Goal: Task Accomplishment & Management: Manage account settings

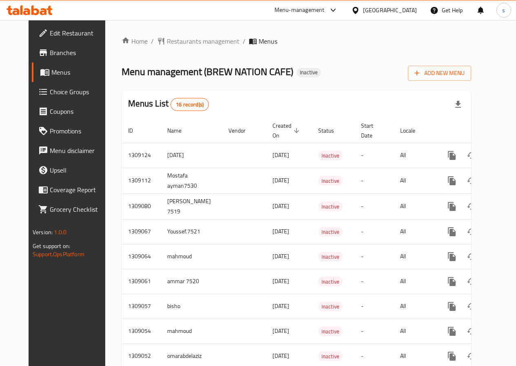
click at [32, 28] on link "Edit Restaurant" at bounding box center [73, 33] width 83 height 20
click at [50, 33] on span "Edit Restaurant" at bounding box center [79, 33] width 58 height 10
click at [50, 32] on span "Edit Restaurant" at bounding box center [79, 33] width 58 height 10
click at [50, 33] on span "Edit Restaurant" at bounding box center [79, 33] width 58 height 10
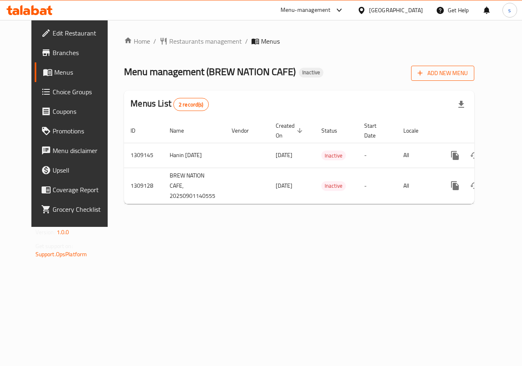
click at [462, 66] on button "Add New Menu" at bounding box center [442, 73] width 63 height 15
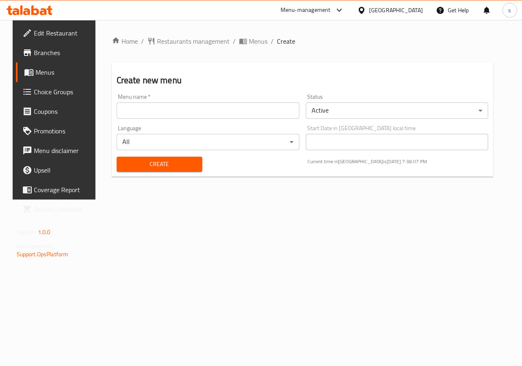
click at [129, 113] on input "text" at bounding box center [208, 110] width 183 height 16
paste input "776251"
type input "7"
type input "1"
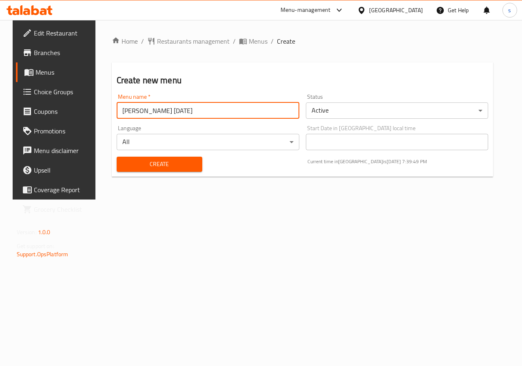
type input "sohaila [DATE]"
click at [145, 163] on span "Create" at bounding box center [159, 164] width 73 height 10
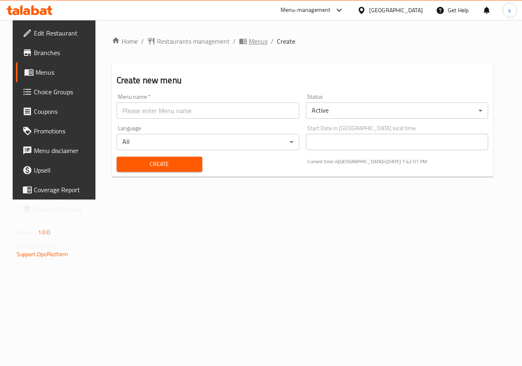
click at [239, 39] on icon "breadcrumb" at bounding box center [242, 42] width 7 height 6
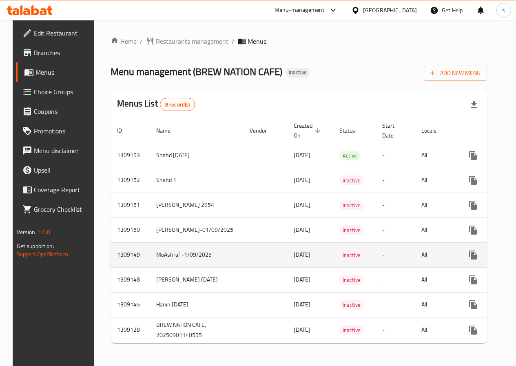
scroll to position [18, 0]
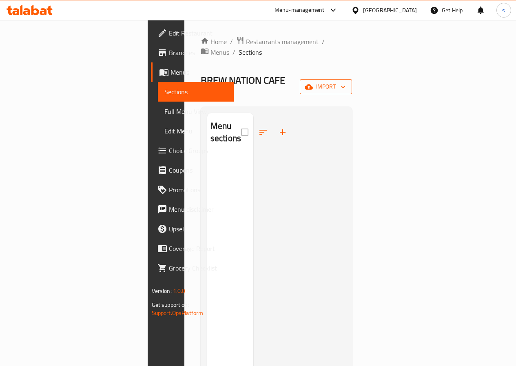
click at [345, 82] on span "import" at bounding box center [325, 87] width 39 height 10
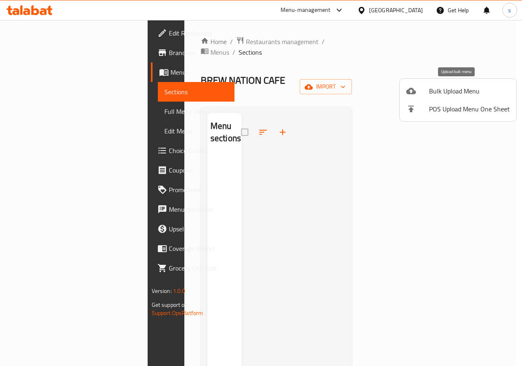
click at [452, 93] on span "Bulk Upload Menu" at bounding box center [469, 91] width 81 height 10
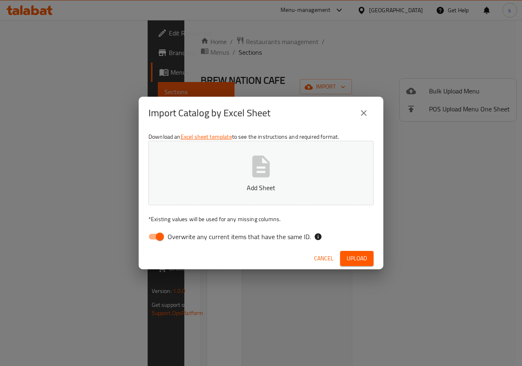
click at [157, 236] on input "Overwrite any current items that have the same ID." at bounding box center [160, 236] width 46 height 15
checkbox input "false"
click at [223, 156] on button "Add Sheet" at bounding box center [260, 173] width 225 height 64
click at [352, 257] on span "Upload" at bounding box center [357, 258] width 20 height 10
click at [364, 114] on icon "close" at bounding box center [364, 113] width 10 height 10
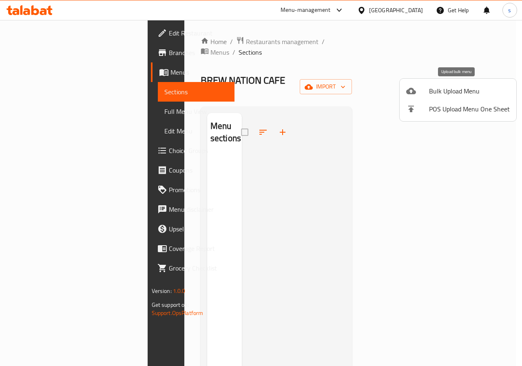
click at [422, 91] on div at bounding box center [417, 91] width 23 height 10
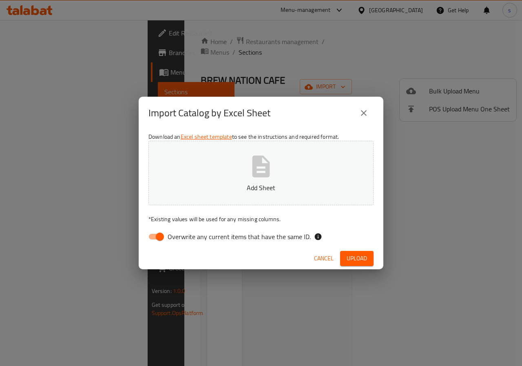
click at [150, 235] on input "Overwrite any current items that have the same ID." at bounding box center [160, 236] width 46 height 15
checkbox input "false"
click at [251, 161] on icon "button" at bounding box center [261, 166] width 26 height 26
click at [357, 259] on span "Upload" at bounding box center [357, 258] width 20 height 10
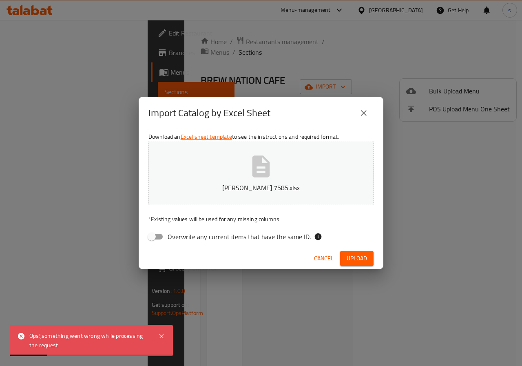
drag, startPoint x: 58, startPoint y: 343, endPoint x: 0, endPoint y: -35, distance: 382.9
drag, startPoint x: 0, startPoint y: -35, endPoint x: 248, endPoint y: 127, distance: 296.2
click at [248, 127] on div "Import Catalog by Excel Sheet" at bounding box center [261, 113] width 245 height 33
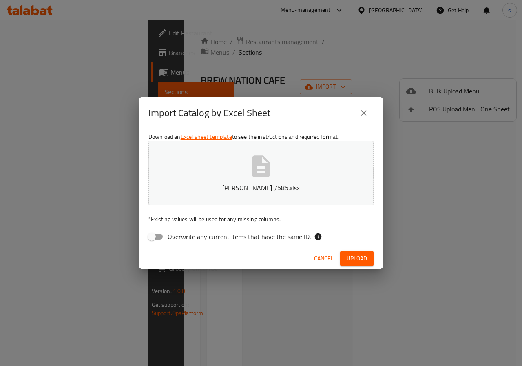
click at [222, 197] on button "sohaila 7585.xlsx" at bounding box center [260, 173] width 225 height 64
click at [366, 263] on span "Upload" at bounding box center [357, 258] width 20 height 10
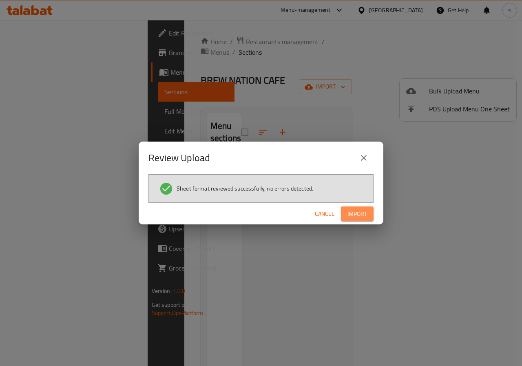
click at [346, 219] on button "Import" at bounding box center [357, 213] width 33 height 15
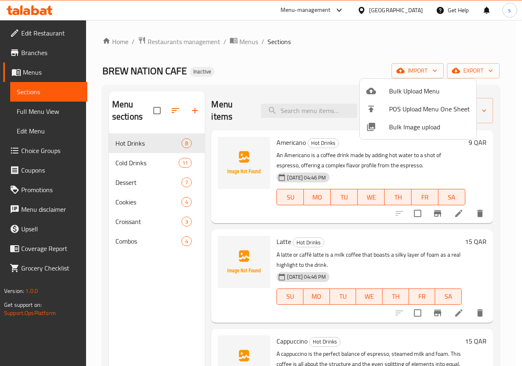
click at [342, 64] on div at bounding box center [261, 183] width 522 height 366
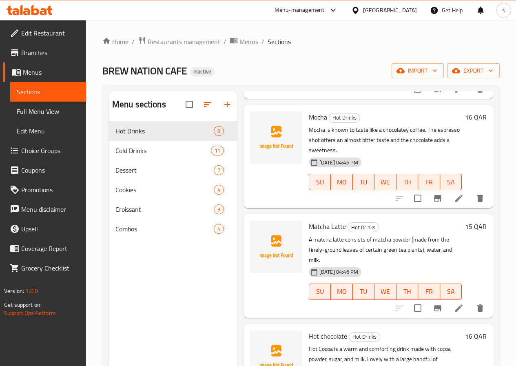
scroll to position [430, 0]
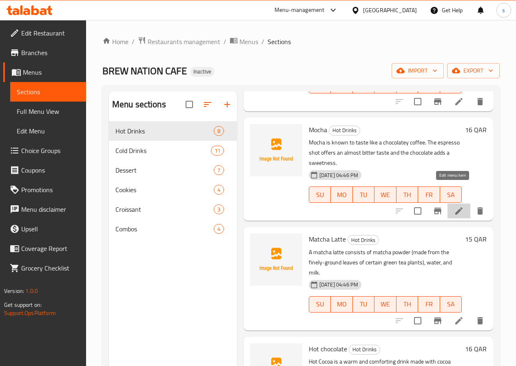
click at [454, 206] on icon at bounding box center [459, 211] width 10 height 10
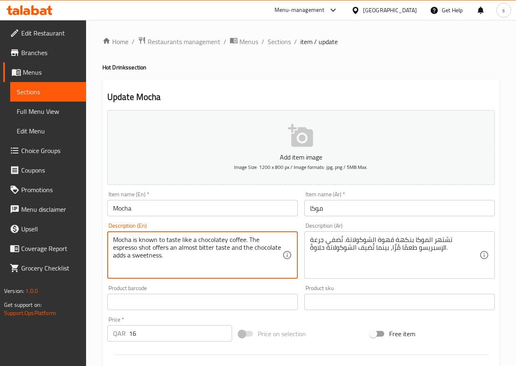
click at [206, 248] on textarea "Mocha is known to taste like a chocolatey coffee. The espresso shot offers an a…" at bounding box center [197, 255] width 169 height 39
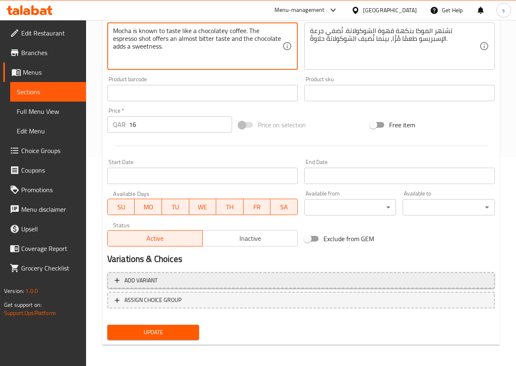
scroll to position [210, 0]
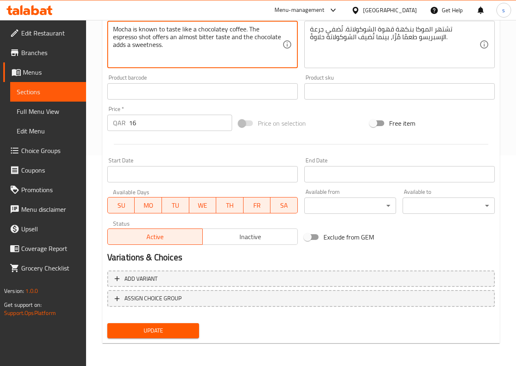
click at [148, 332] on span "Update" at bounding box center [153, 330] width 79 height 10
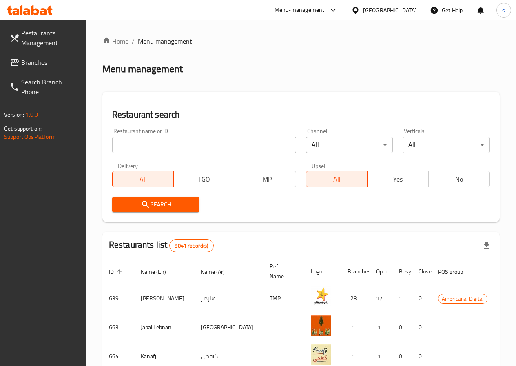
click at [162, 145] on input "search" at bounding box center [204, 145] width 184 height 16
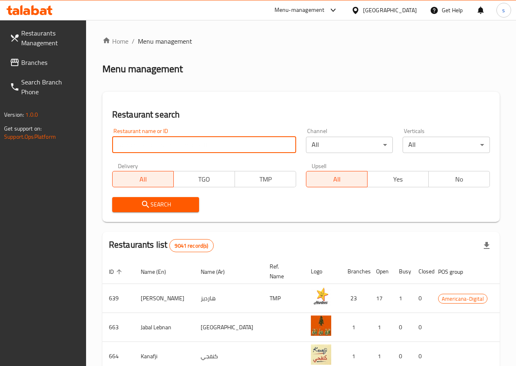
type input "776251"
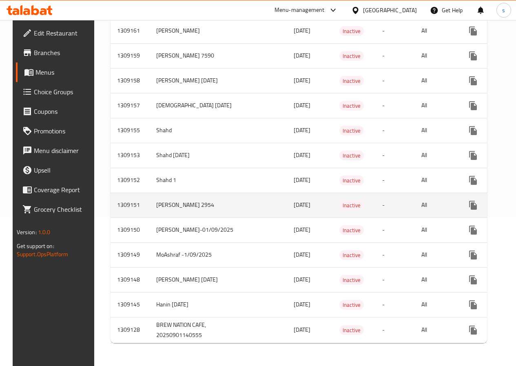
scroll to position [163, 0]
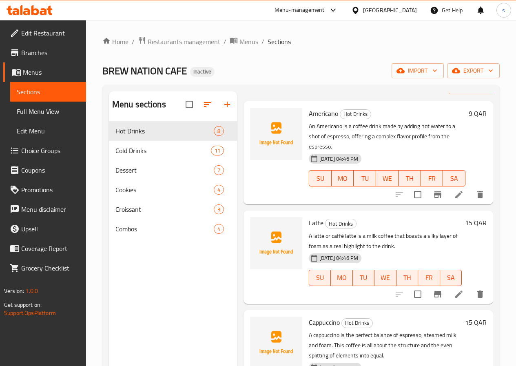
scroll to position [82, 0]
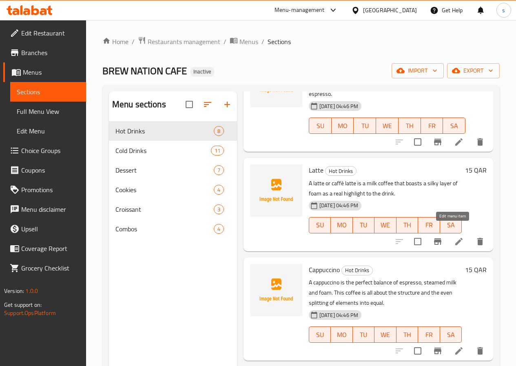
click at [455, 237] on icon at bounding box center [459, 242] width 10 height 10
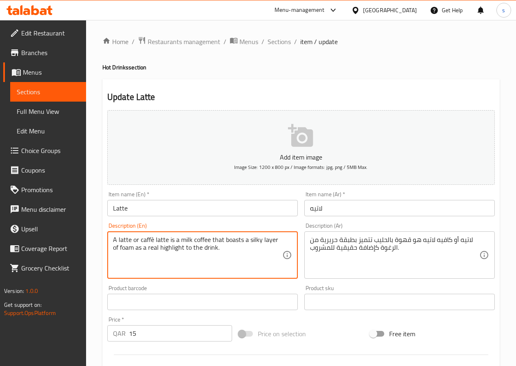
click at [185, 241] on textarea "A latte or caffè latte is a milk coffee that boasts a silky layer of foam as a …" at bounding box center [197, 255] width 169 height 39
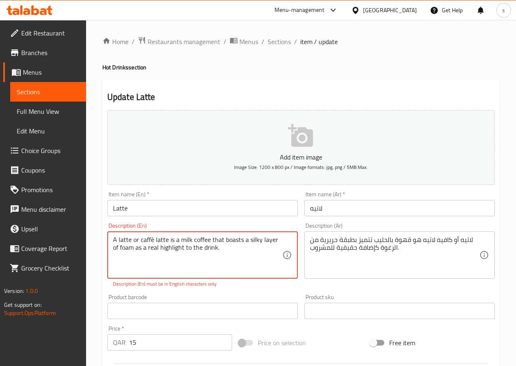
click at [228, 239] on textarea "A latte or caffè latte is a milk coffee that boasts a silky layer of foam as a …" at bounding box center [197, 255] width 169 height 39
click at [217, 262] on textarea "A latte or caffè latte is a milk coffee that boasts a silky layer of foam as a …" at bounding box center [197, 255] width 169 height 39
click at [155, 240] on textarea "A latte or caffè latte is a milk coffee that boasts a silky layer of foam as a …" at bounding box center [197, 255] width 169 height 39
click at [153, 239] on textarea "A latte or caffè latte is a milk coffee that boasts a silky layer of foam as a …" at bounding box center [197, 255] width 169 height 39
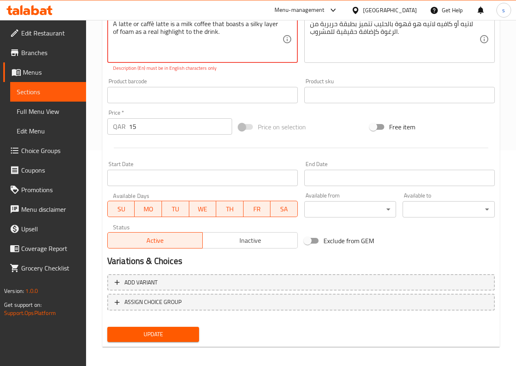
scroll to position [219, 0]
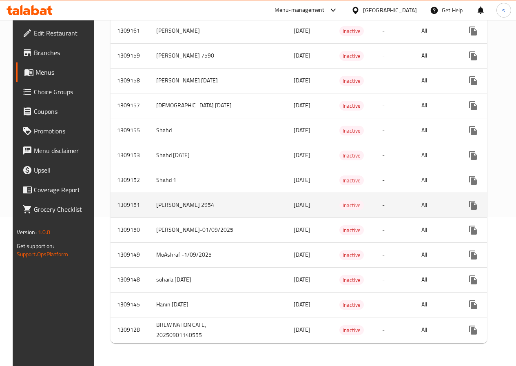
scroll to position [171, 0]
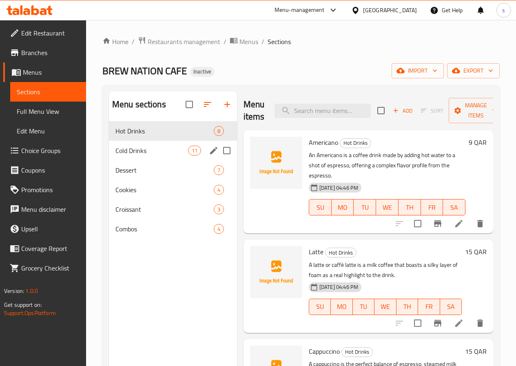
click at [140, 160] on div "Cold Drinks 11" at bounding box center [173, 151] width 128 height 20
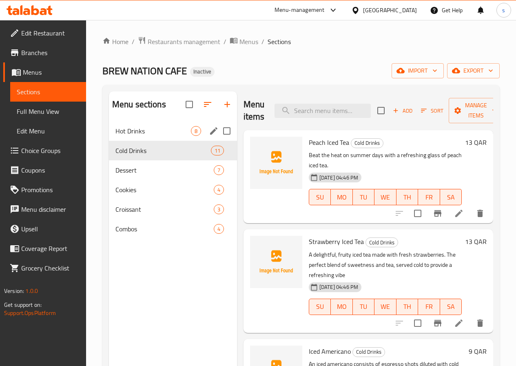
click at [131, 141] on div "Hot Drinks 8" at bounding box center [173, 131] width 128 height 20
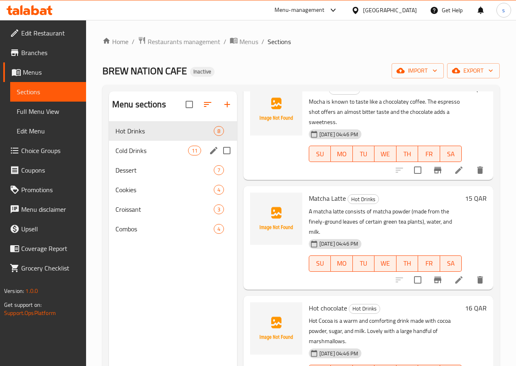
click at [146, 160] on div "Cold Drinks 11" at bounding box center [173, 151] width 128 height 20
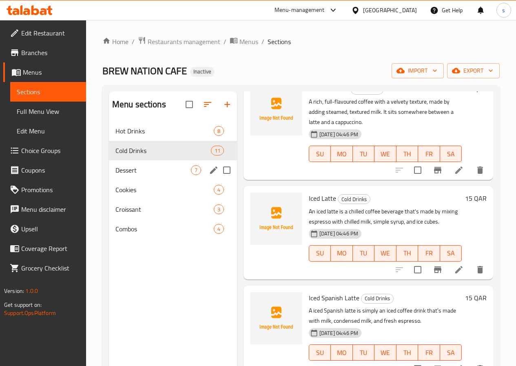
click at [143, 177] on div "Dessert 7" at bounding box center [173, 170] width 128 height 20
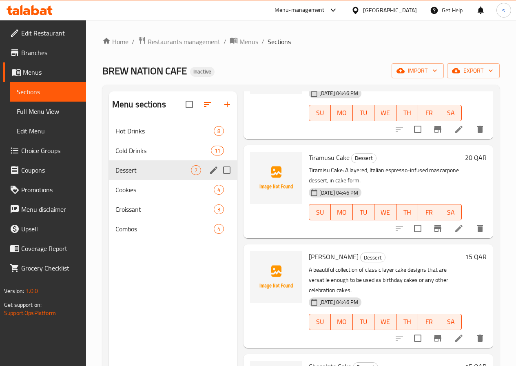
scroll to position [352, 0]
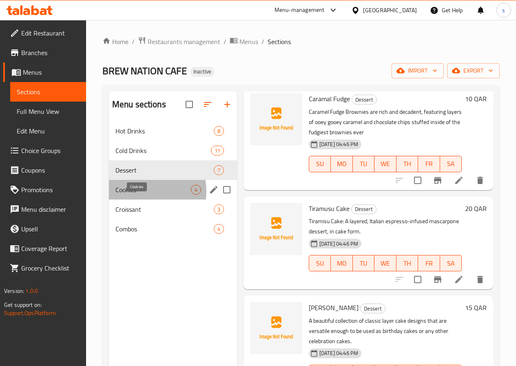
click at [139, 195] on span "Cookies" at bounding box center [152, 190] width 75 height 10
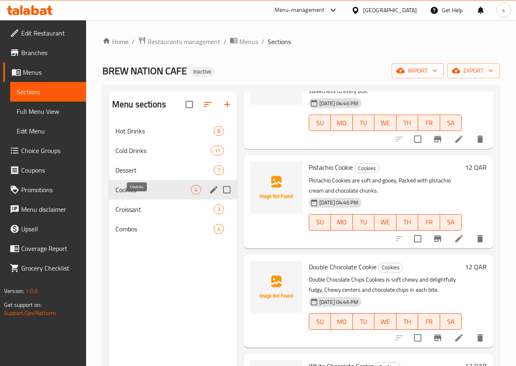
scroll to position [64, 0]
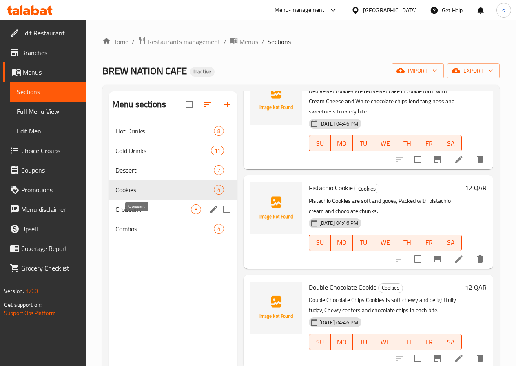
click at [136, 214] on span "Croissant" at bounding box center [152, 209] width 75 height 10
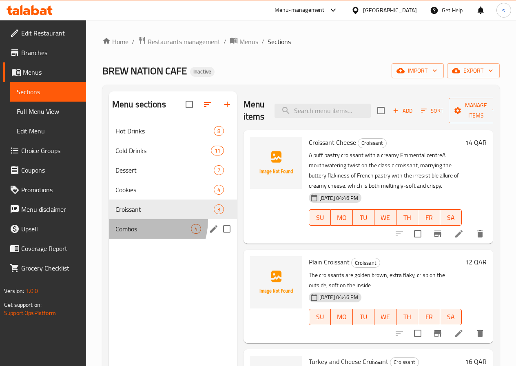
click at [135, 232] on div "Combos 4" at bounding box center [173, 229] width 128 height 20
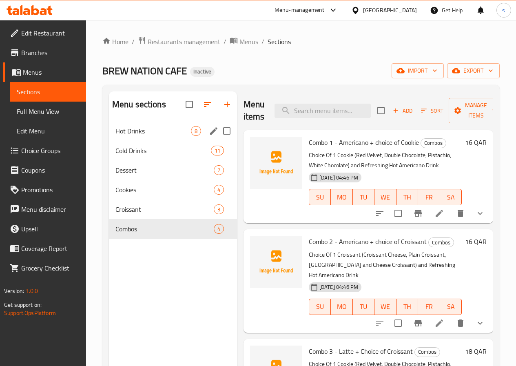
click at [137, 136] on div "Hot Drinks 8" at bounding box center [173, 131] width 128 height 20
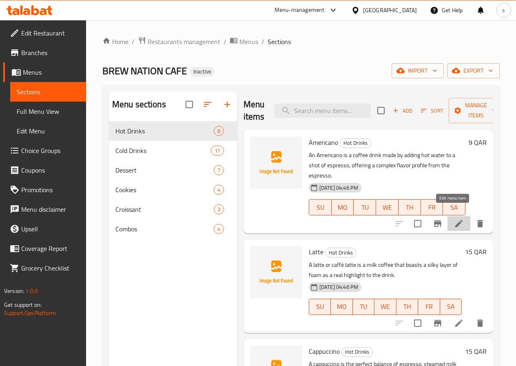
click at [455, 220] on icon at bounding box center [458, 223] width 7 height 7
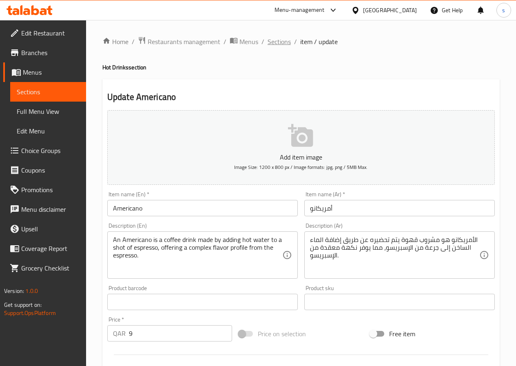
click at [280, 46] on span "Sections" at bounding box center [279, 42] width 23 height 10
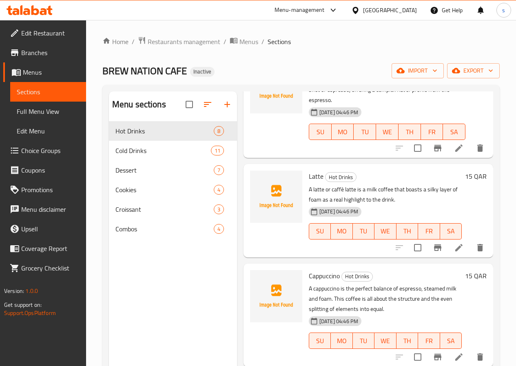
scroll to position [82, 0]
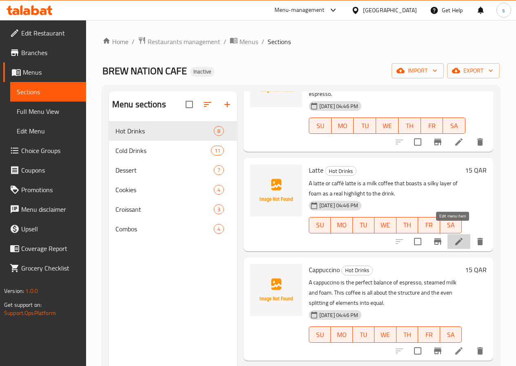
click at [454, 237] on icon at bounding box center [459, 242] width 10 height 10
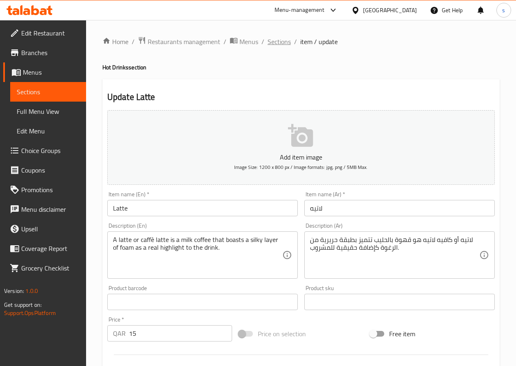
click at [274, 38] on span "Sections" at bounding box center [279, 42] width 23 height 10
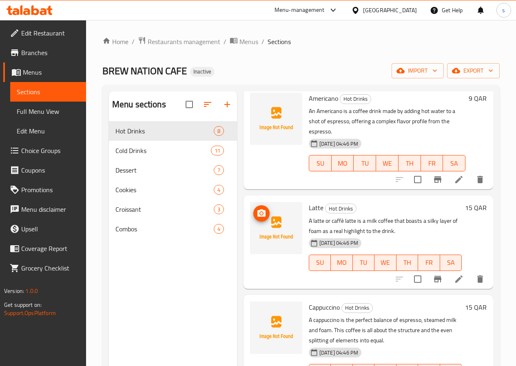
scroll to position [122, 0]
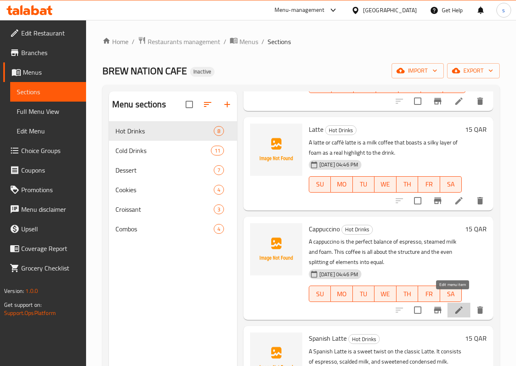
click at [455, 305] on icon at bounding box center [459, 310] width 10 height 10
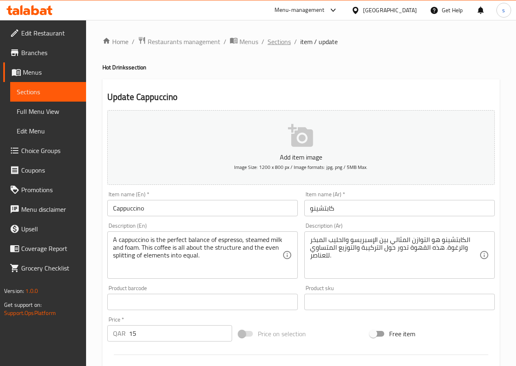
click at [279, 43] on span "Sections" at bounding box center [279, 42] width 23 height 10
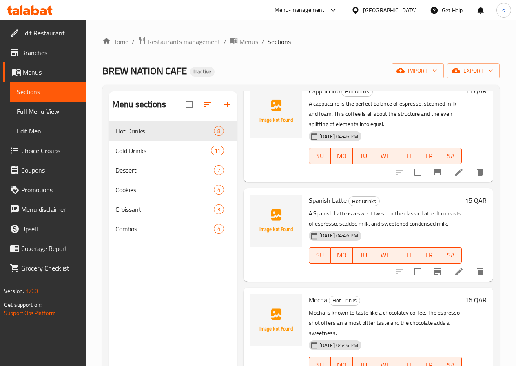
scroll to position [285, 0]
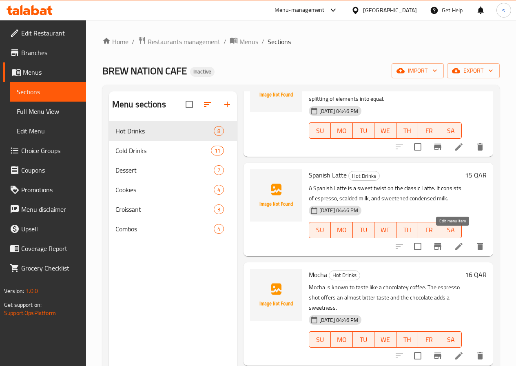
click at [455, 241] on icon at bounding box center [459, 246] width 10 height 10
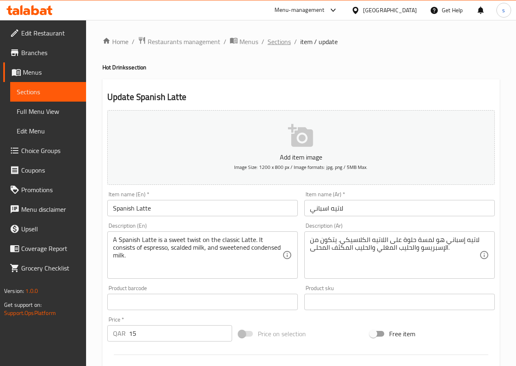
click at [276, 43] on span "Sections" at bounding box center [279, 42] width 23 height 10
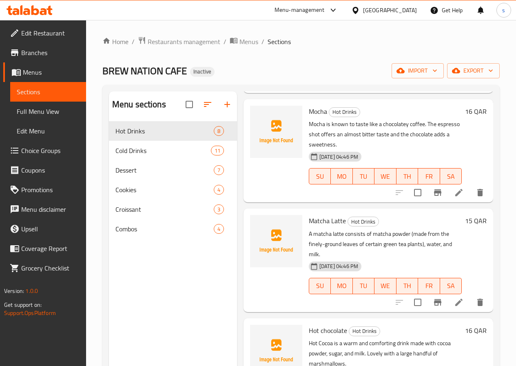
scroll to position [471, 0]
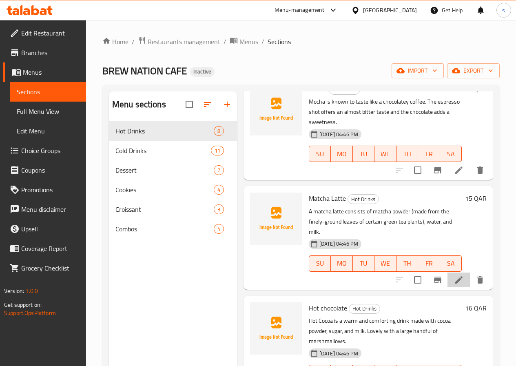
click at [458, 272] on li at bounding box center [458, 279] width 23 height 15
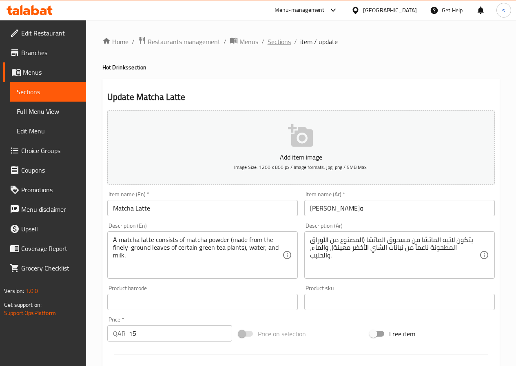
click at [284, 42] on span "Sections" at bounding box center [279, 42] width 23 height 10
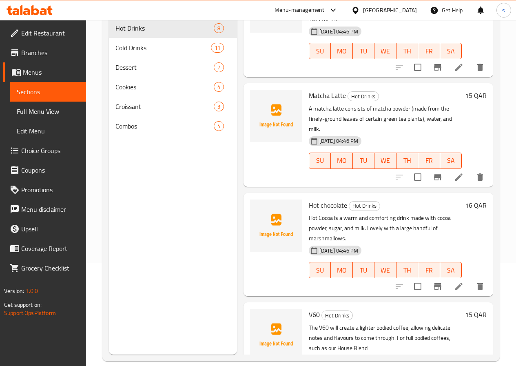
scroll to position [114, 0]
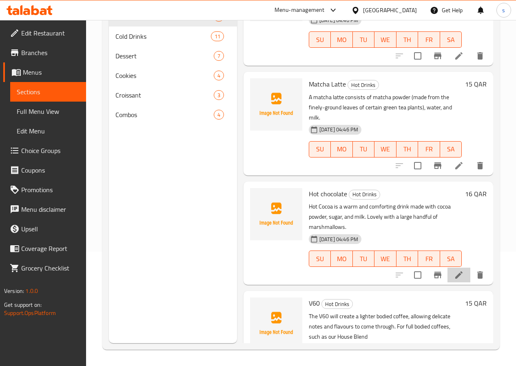
click at [447, 268] on li at bounding box center [458, 275] width 23 height 15
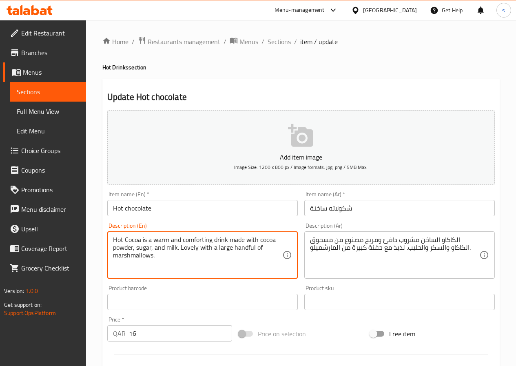
click at [140, 257] on textarea "Hot Cocoa is a warm and comforting drink made with cocoa powder, sugar, and mil…" at bounding box center [197, 255] width 169 height 39
click at [188, 268] on textarea "Hot Cocoa is a warm and comforting drink made with cocoa powder, sugar, and mil…" at bounding box center [197, 255] width 169 height 39
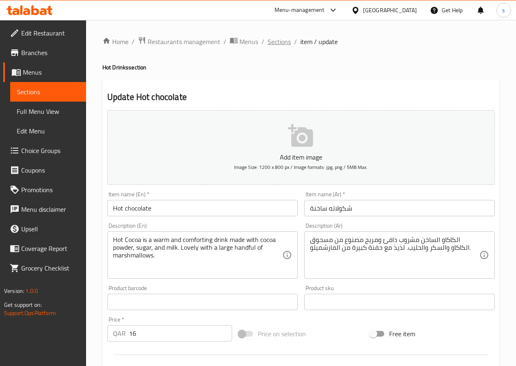
click at [273, 45] on span "Sections" at bounding box center [279, 42] width 23 height 10
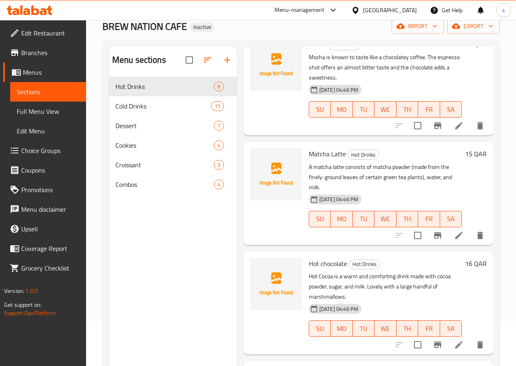
scroll to position [114, 0]
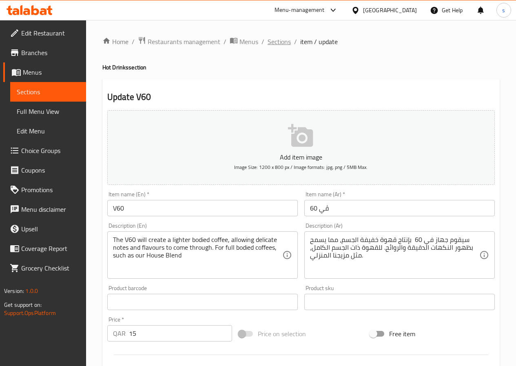
click at [272, 40] on span "Sections" at bounding box center [279, 42] width 23 height 10
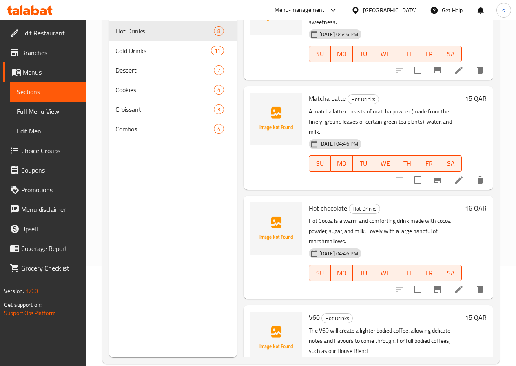
scroll to position [114, 0]
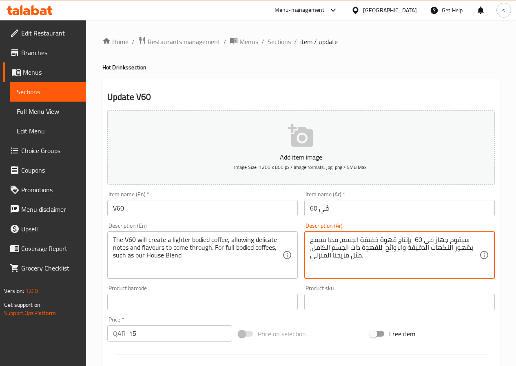
drag, startPoint x: 341, startPoint y: 241, endPoint x: 376, endPoint y: 239, distance: 34.7
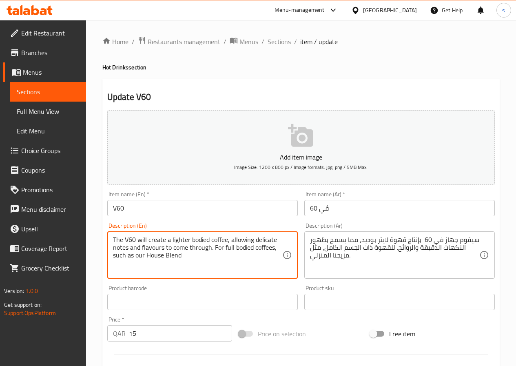
drag, startPoint x: 144, startPoint y: 256, endPoint x: 186, endPoint y: 260, distance: 42.6
click at [203, 271] on textarea "The V60 will create a lighter bodied coffee, allowing delicate notes and flavou…" at bounding box center [197, 255] width 169 height 39
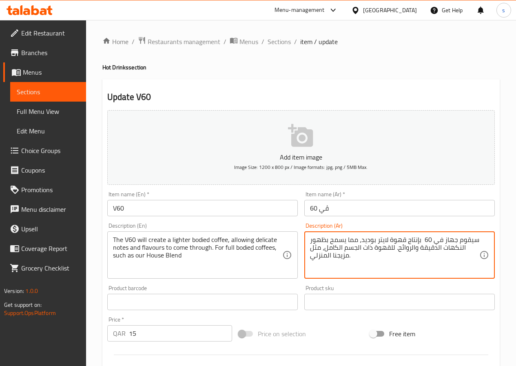
drag, startPoint x: 323, startPoint y: 248, endPoint x: 361, endPoint y: 248, distance: 37.1
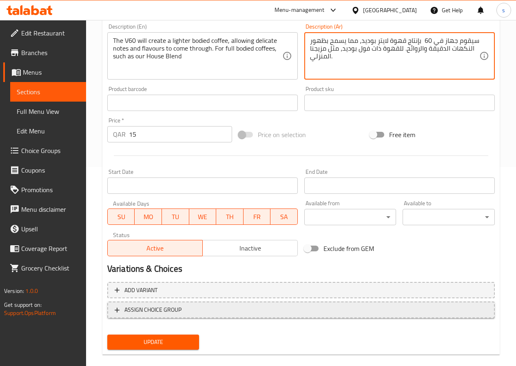
scroll to position [204, 0]
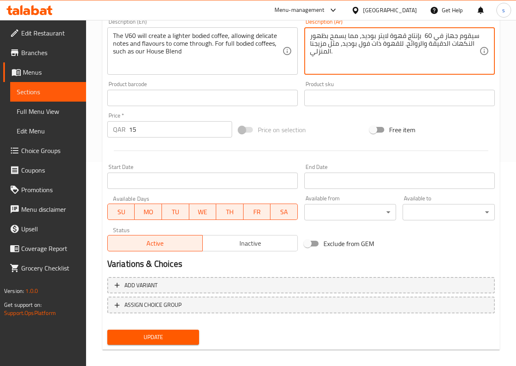
type textarea "سيقوم جهاز في 60 بإنتاج قهوة لايتر بوديد، مما يسمح بظهور النكهات الدقيقة والروا…"
click at [134, 331] on button "Update" at bounding box center [153, 337] width 92 height 15
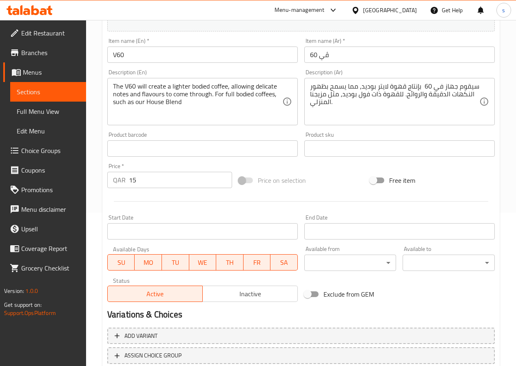
scroll to position [0, 0]
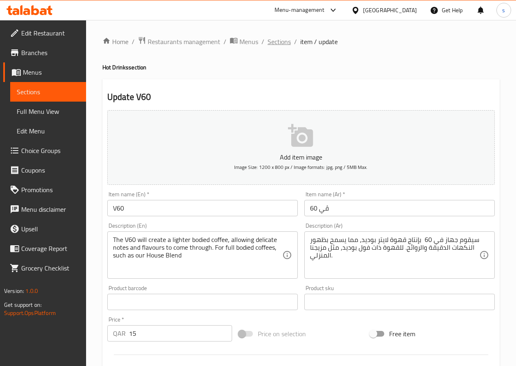
click at [275, 40] on span "Sections" at bounding box center [279, 42] width 23 height 10
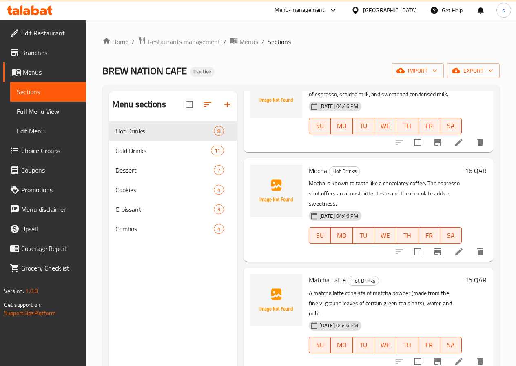
scroll to position [471, 0]
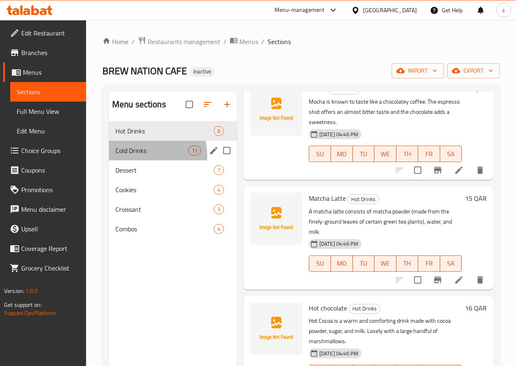
click at [143, 160] on div "Cold Drinks 11" at bounding box center [173, 151] width 128 height 20
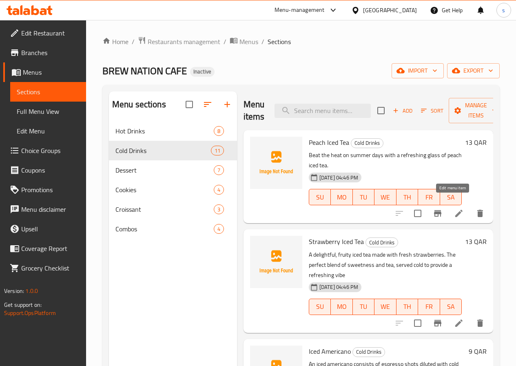
click at [454, 208] on icon at bounding box center [459, 213] width 10 height 10
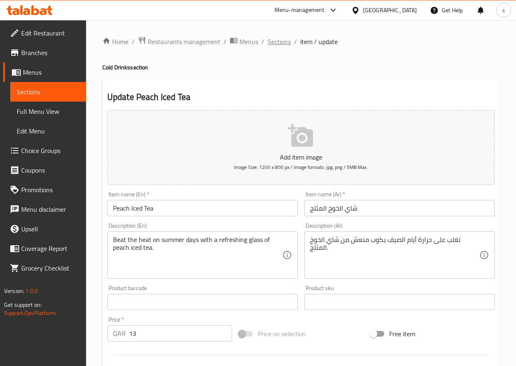
click at [276, 46] on span "Sections" at bounding box center [279, 42] width 23 height 10
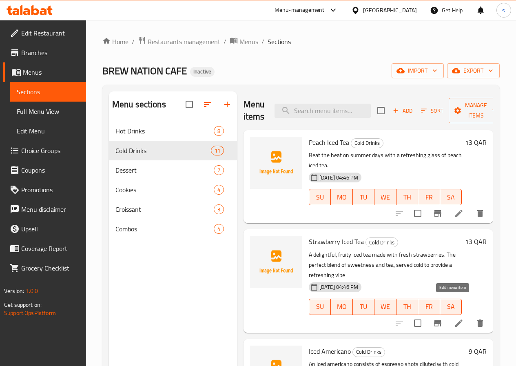
click at [454, 318] on icon at bounding box center [459, 323] width 10 height 10
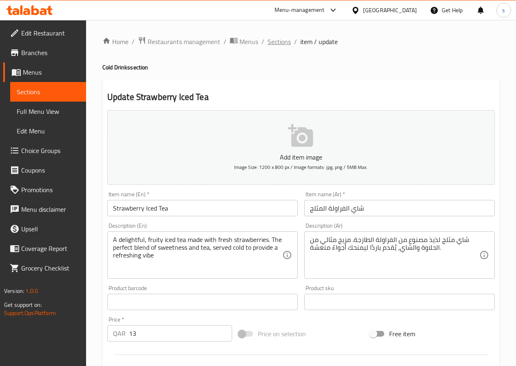
click at [279, 44] on span "Sections" at bounding box center [279, 42] width 23 height 10
